Goal: Information Seeking & Learning: Understand process/instructions

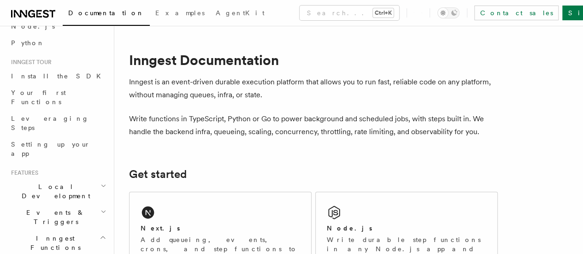
scroll to position [74, 0]
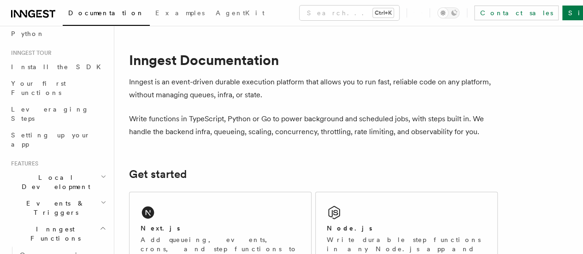
click at [31, 173] on span "Local Development" at bounding box center [53, 182] width 93 height 18
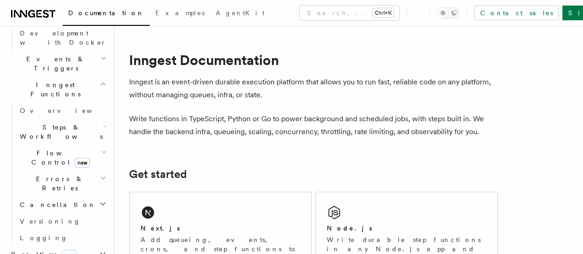
scroll to position [326, 0]
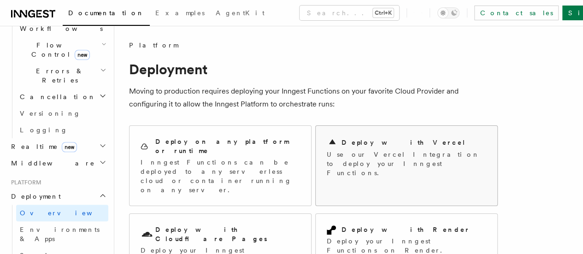
click at [355, 166] on p "Use our Vercel Integration to deploy your Inngest Functions." at bounding box center [407, 164] width 160 height 28
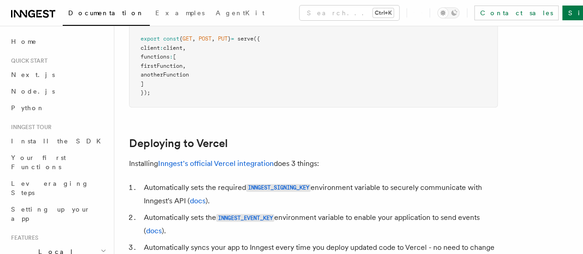
scroll to position [405, 0]
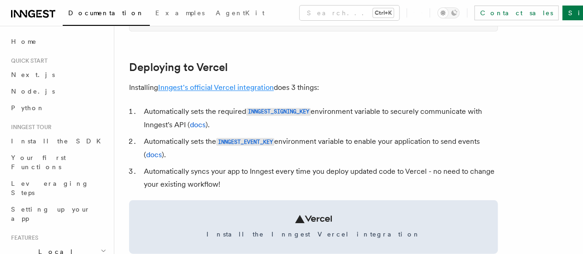
click at [205, 92] on link "Inngest's official Vercel integration" at bounding box center [216, 87] width 116 height 9
